Goal: Transaction & Acquisition: Purchase product/service

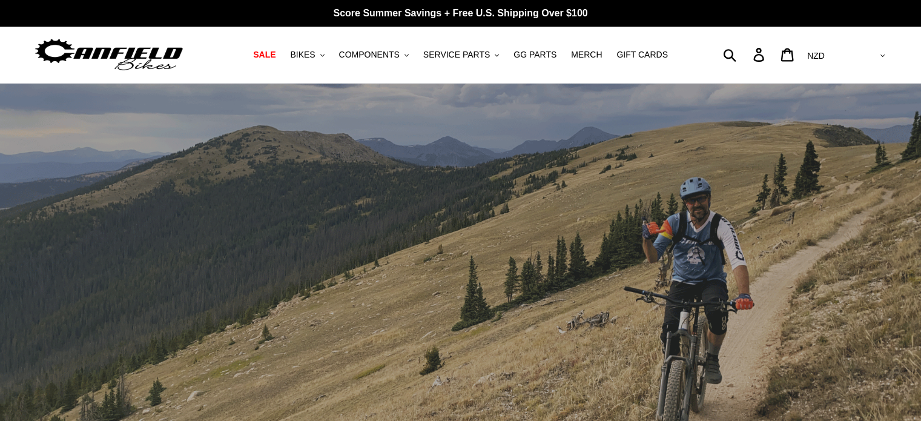
click at [319, 62] on nav "SALE BIKES .cls-1{fill:#231f20} SHOP ALL BIKES SHOP DEMO BIKES - On SALE Now! J…" at bounding box center [460, 55] width 427 height 56
click at [315, 58] on span "BIKES" at bounding box center [302, 55] width 25 height 10
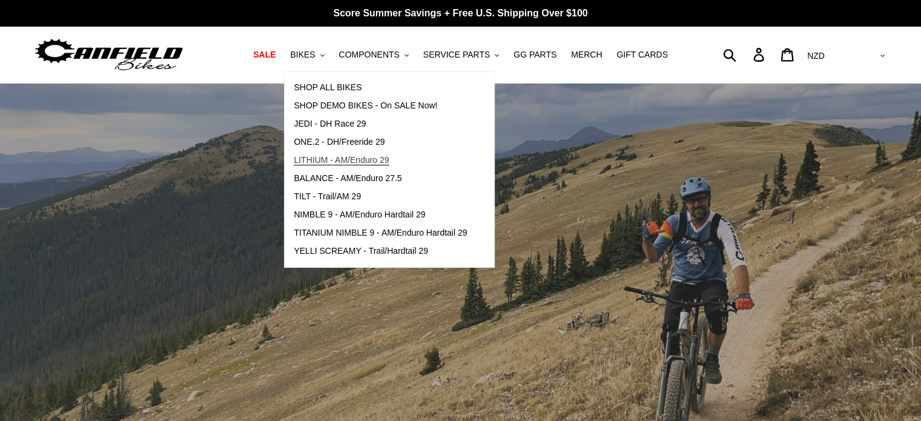
click at [369, 158] on span "LITHIUM - AM/Enduro 29" at bounding box center [341, 160] width 95 height 10
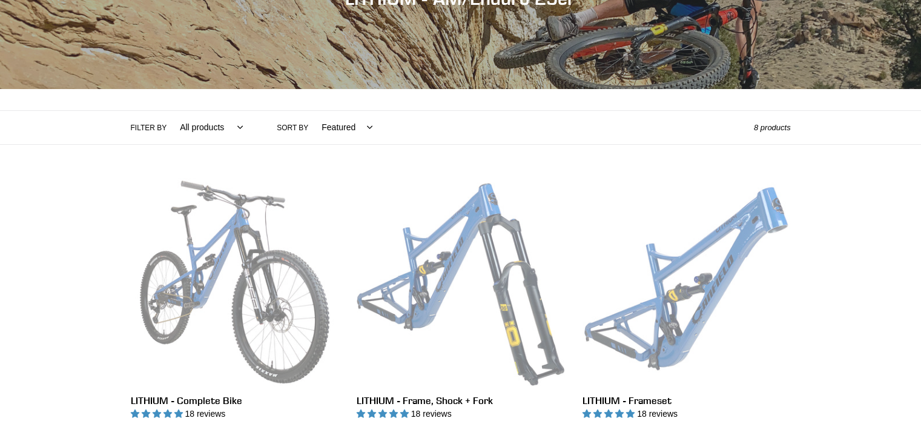
scroll to position [184, 0]
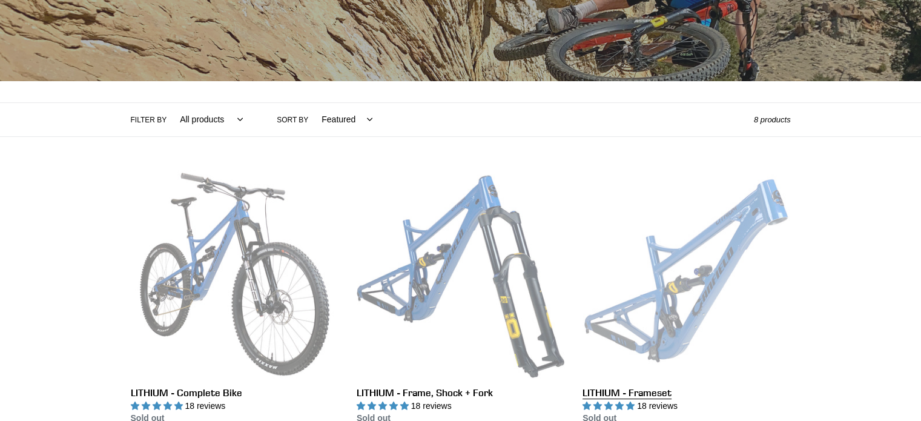
click at [734, 246] on link "LITHIUM - Frameset" at bounding box center [686, 297] width 208 height 255
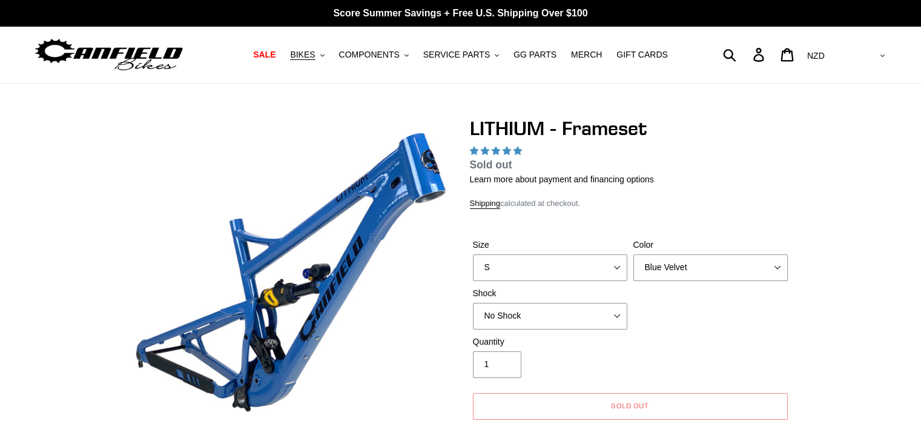
scroll to position [1053, 0]
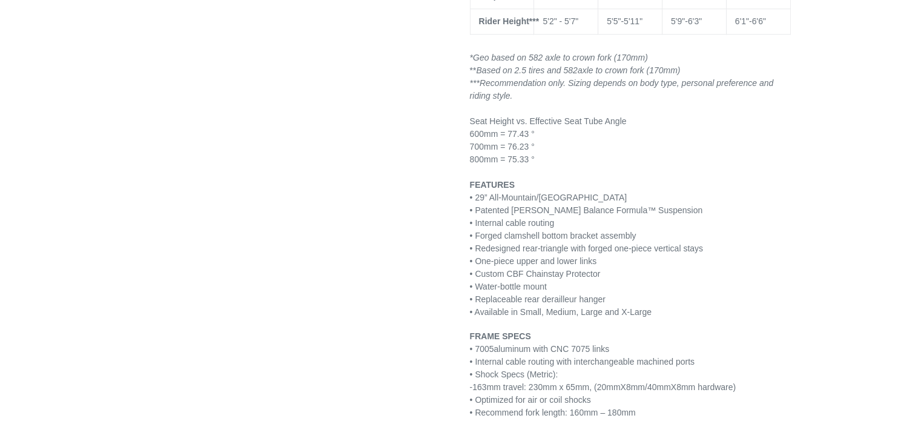
select select "highest-rating"
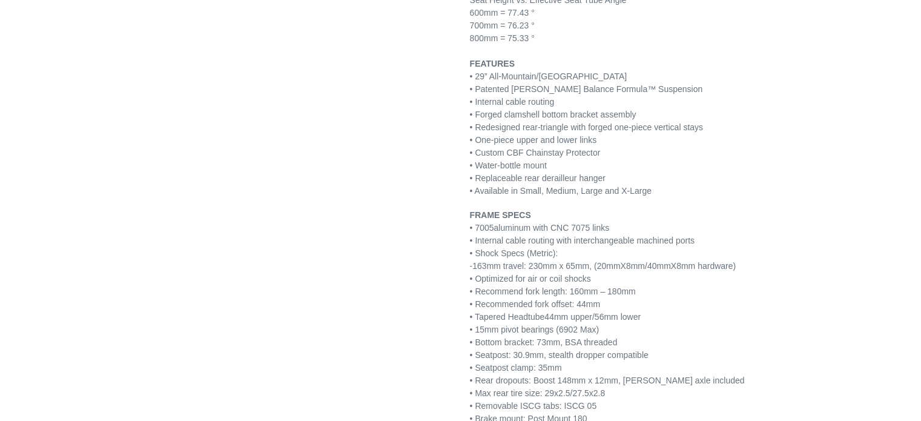
scroll to position [1407, 0]
